Goal: Information Seeking & Learning: Learn about a topic

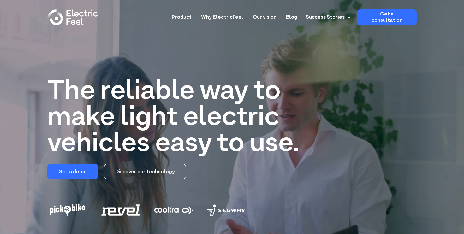
click at [185, 17] on link "Product" at bounding box center [182, 15] width 20 height 12
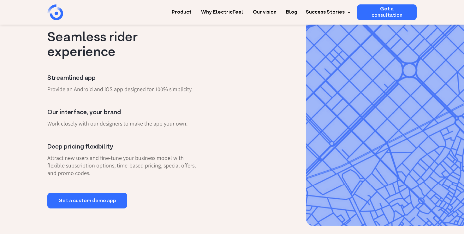
scroll to position [246, 0]
